Goal: Information Seeking & Learning: Learn about a topic

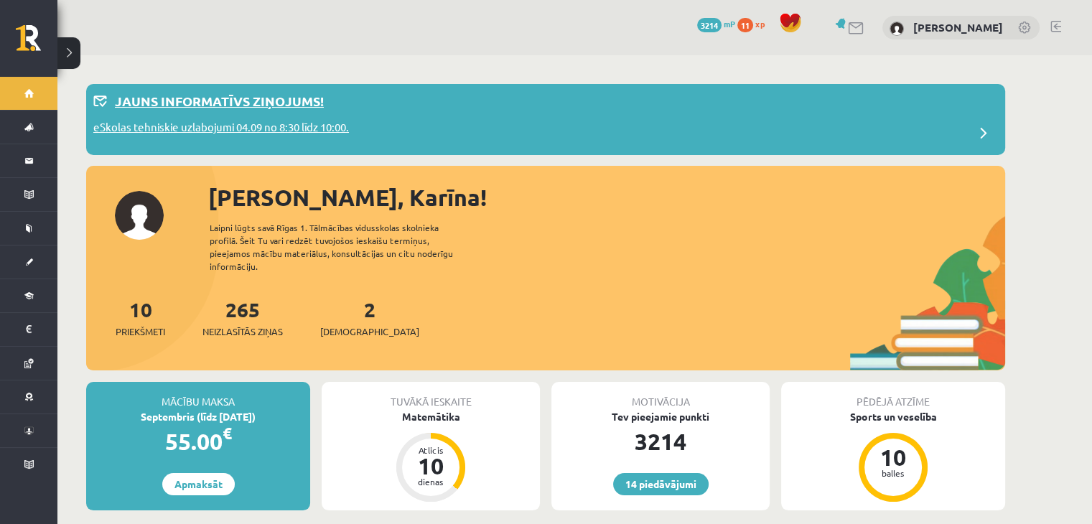
click at [236, 124] on p "eSkolas tehniskie uzlabojumi 04.09 no 8:30 līdz 10:00." at bounding box center [221, 129] width 256 height 20
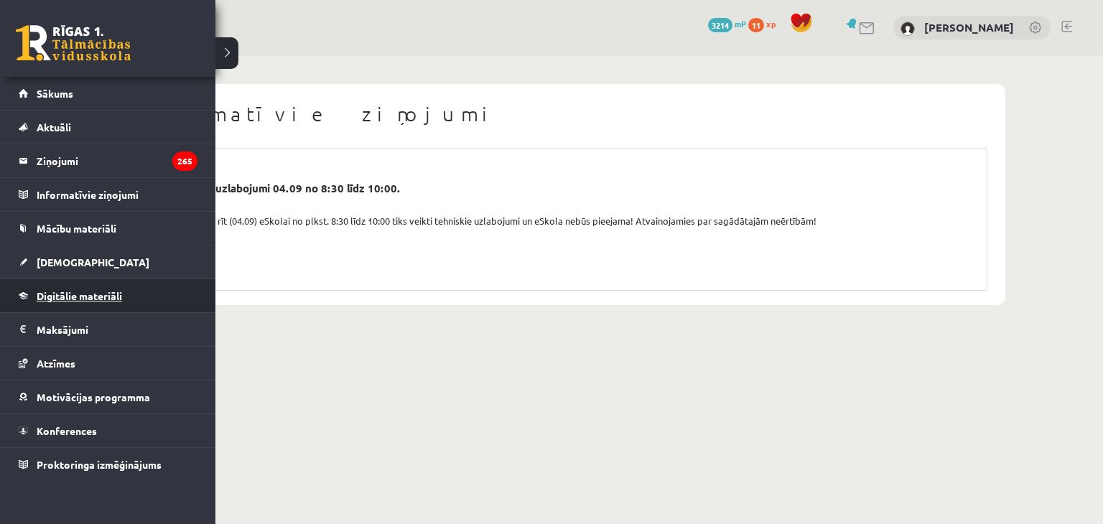
click at [88, 297] on span "Digitālie materiāli" at bounding box center [79, 295] width 85 height 13
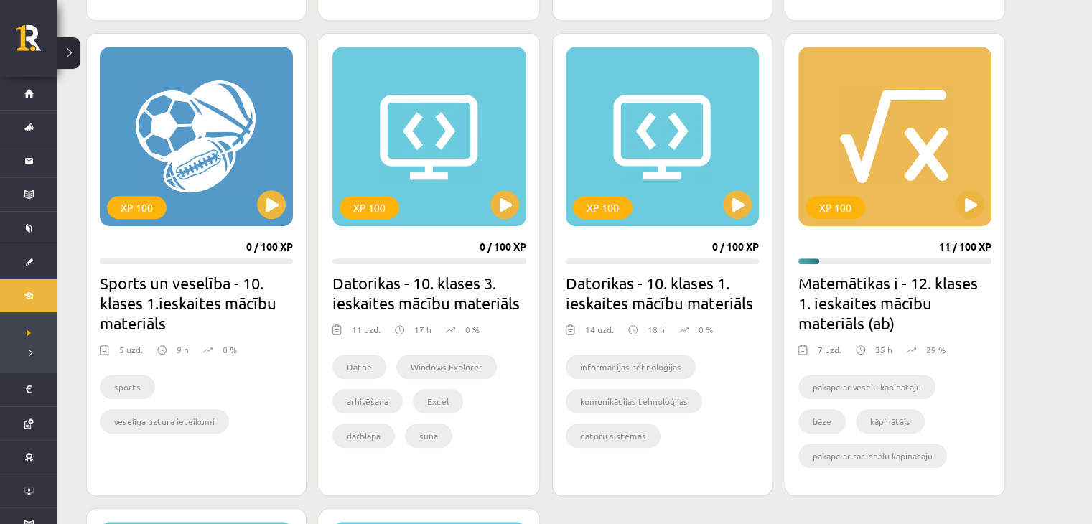
scroll to position [862, 0]
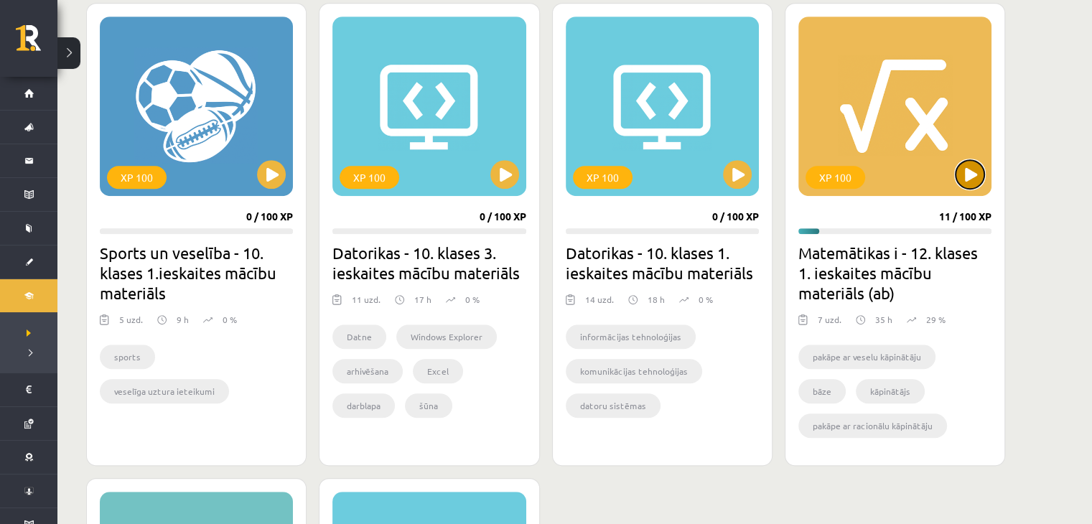
click at [968, 187] on button at bounding box center [970, 174] width 29 height 29
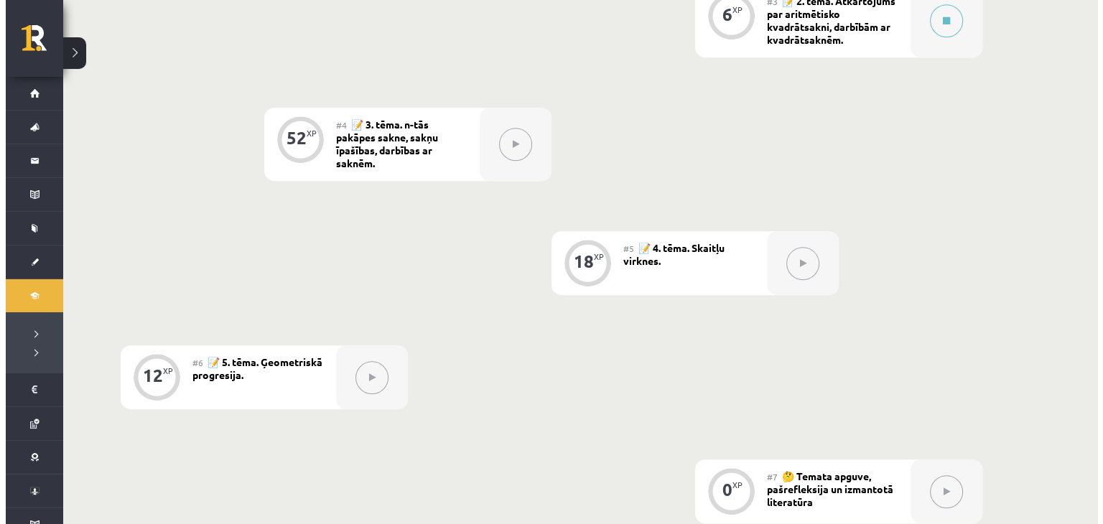
scroll to position [503, 0]
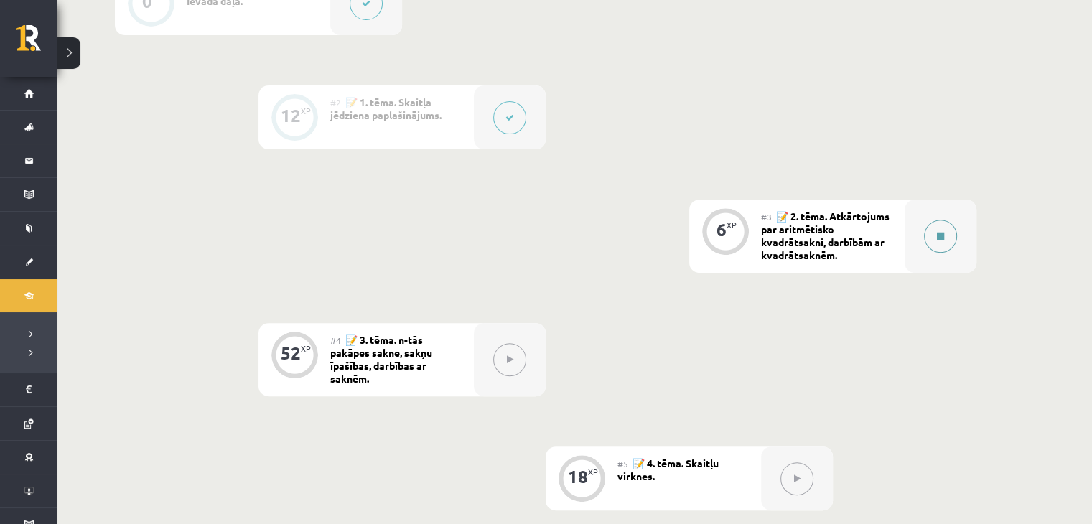
click at [941, 236] on icon at bounding box center [940, 236] width 7 height 9
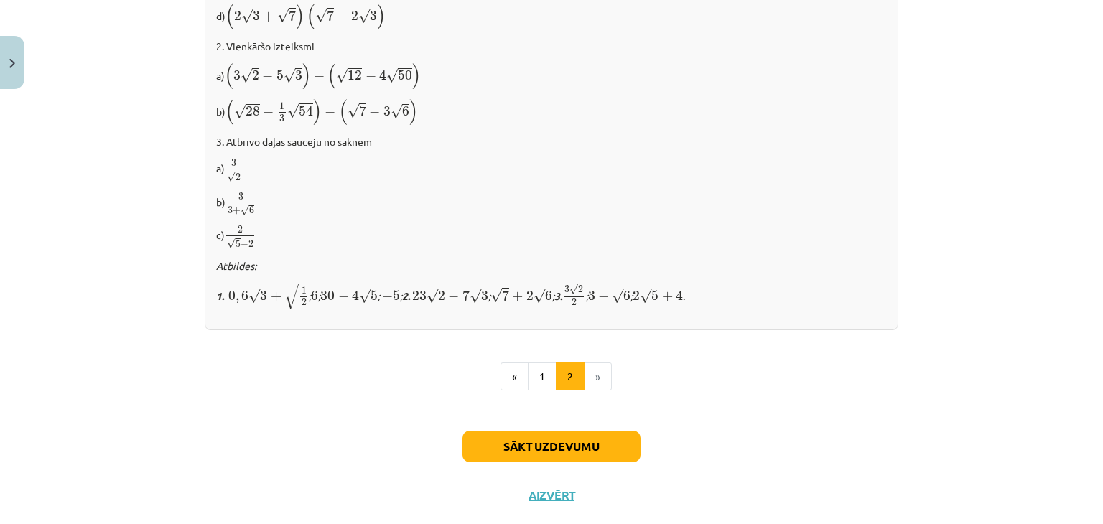
scroll to position [943, 0]
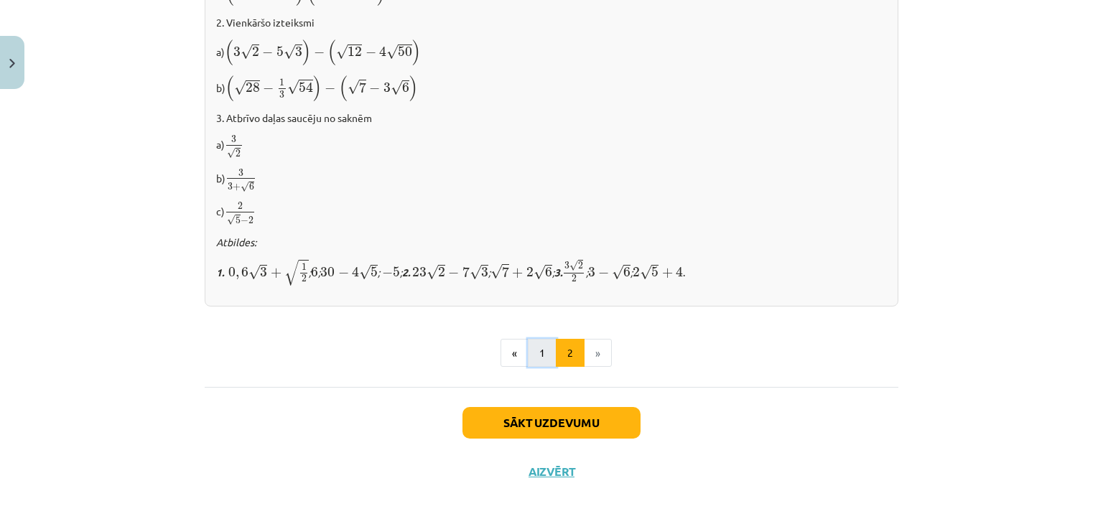
click at [534, 343] on button "1" at bounding box center [542, 353] width 29 height 29
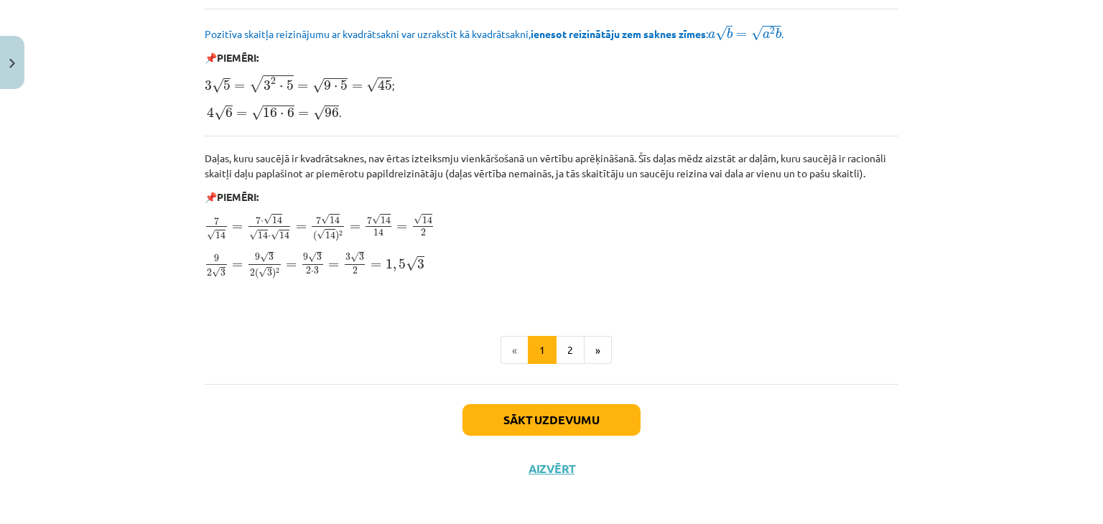
scroll to position [1580, 0]
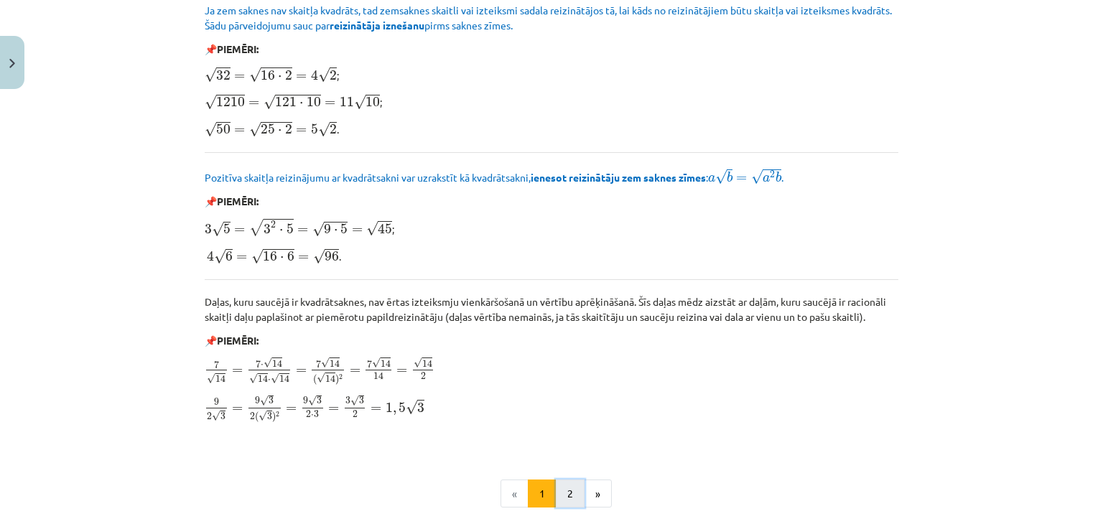
click at [563, 488] on button "2" at bounding box center [570, 494] width 29 height 29
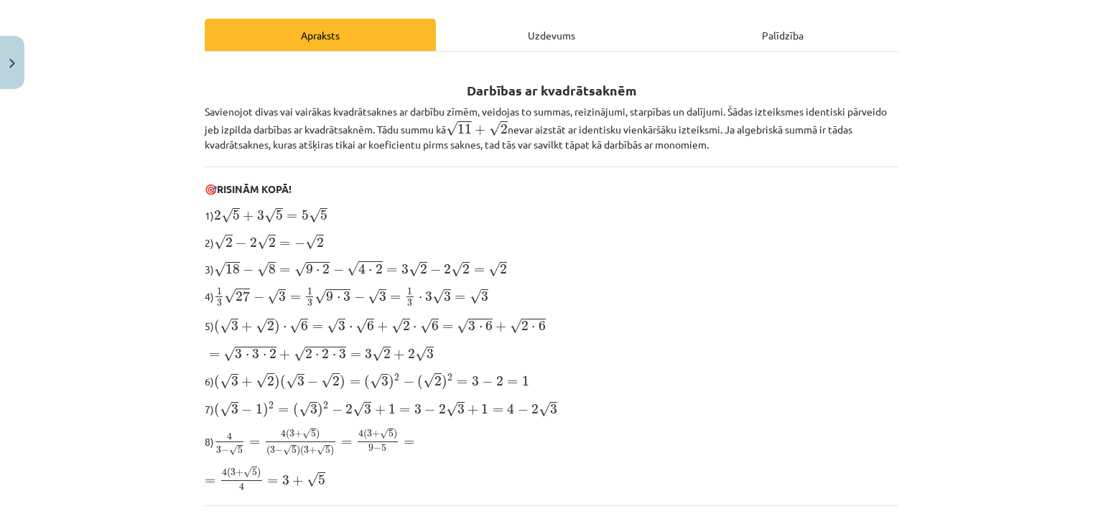
scroll to position [0, 0]
